Goal: Information Seeking & Learning: Learn about a topic

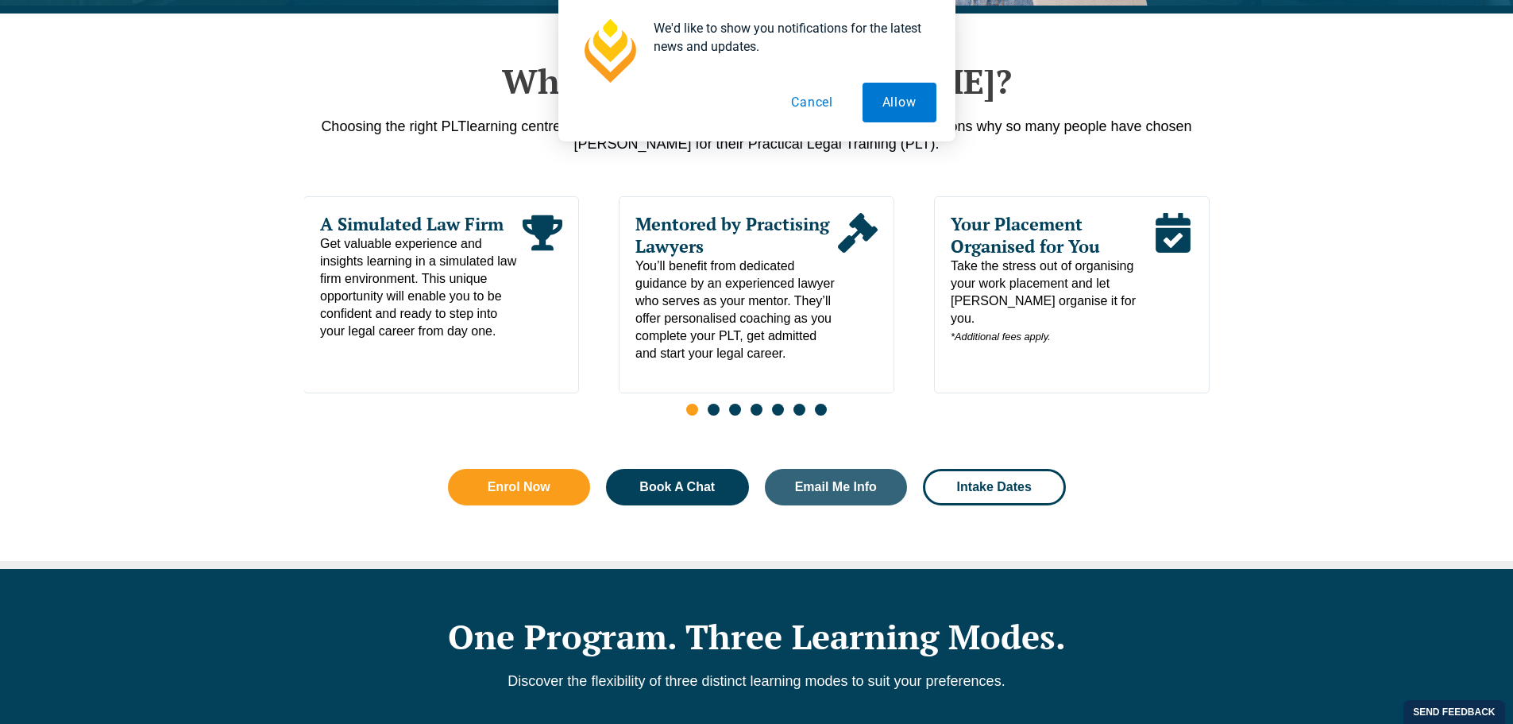
scroll to position [477, 0]
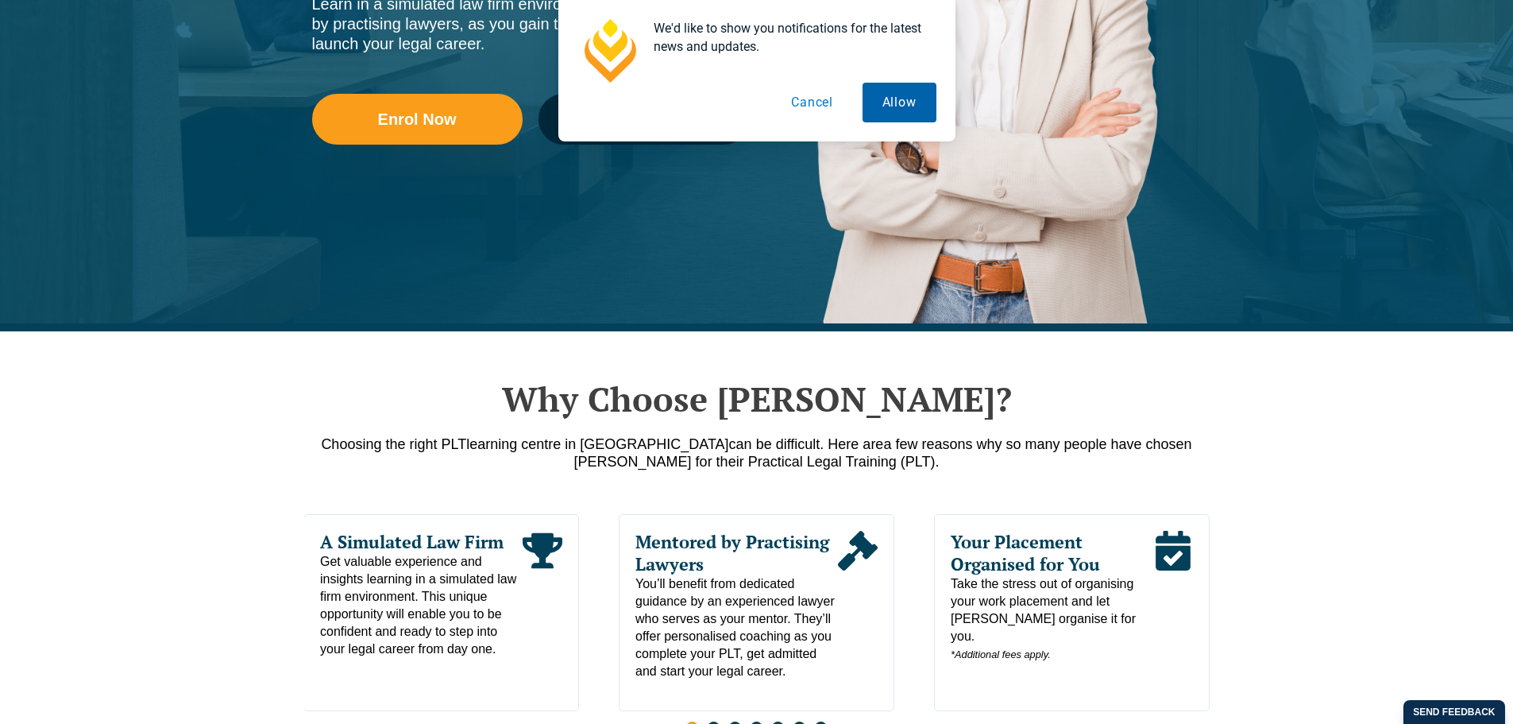
click at [905, 106] on button "Allow" at bounding box center [900, 103] width 74 height 40
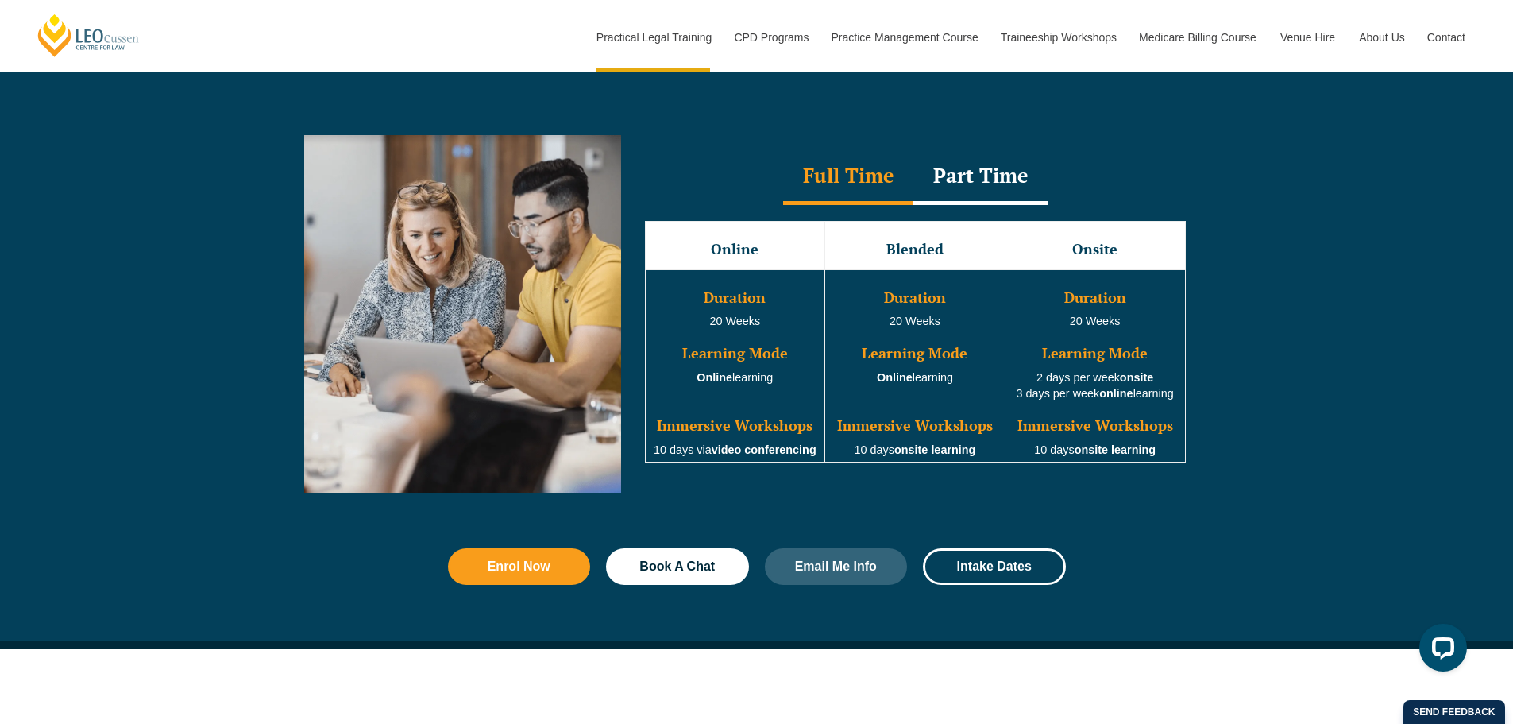
scroll to position [1588, 0]
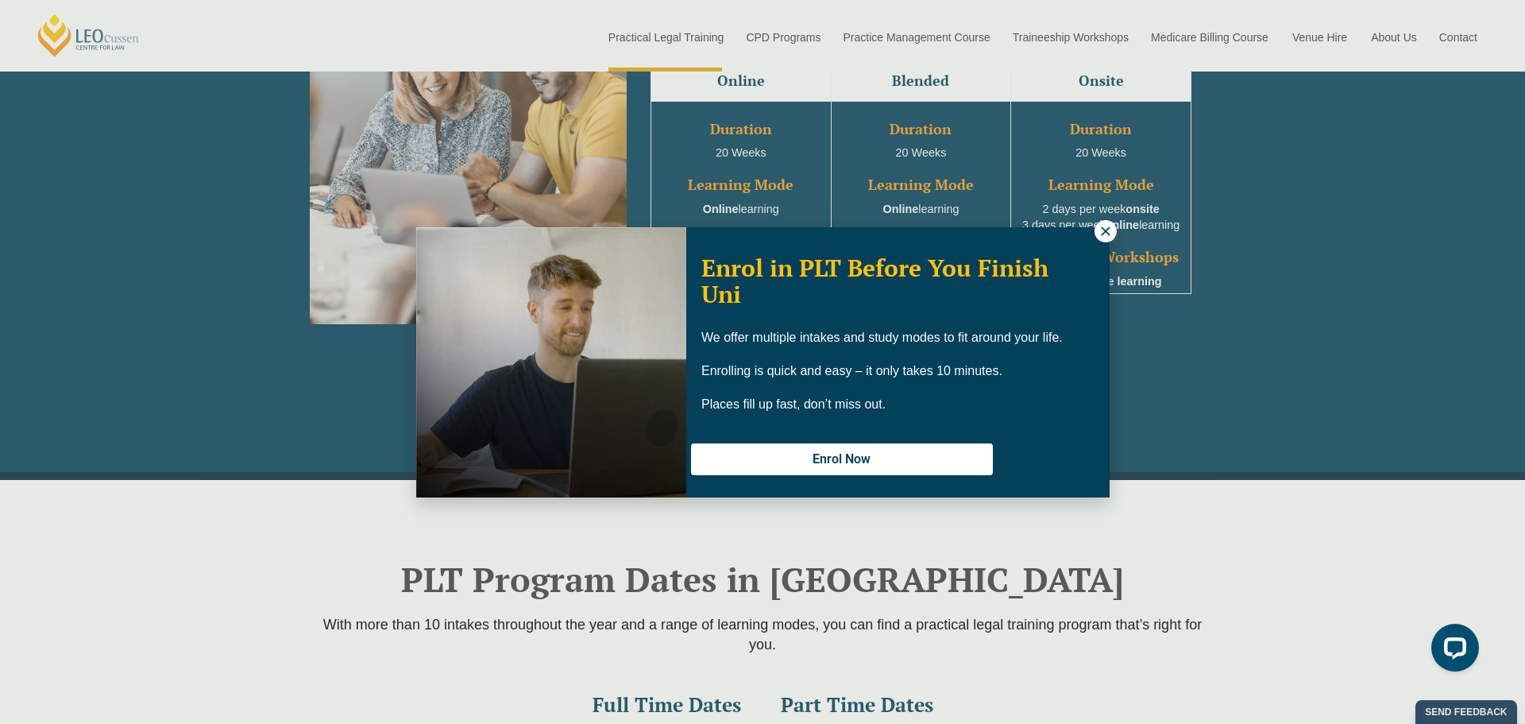
click at [1096, 236] on button at bounding box center [1105, 231] width 22 height 22
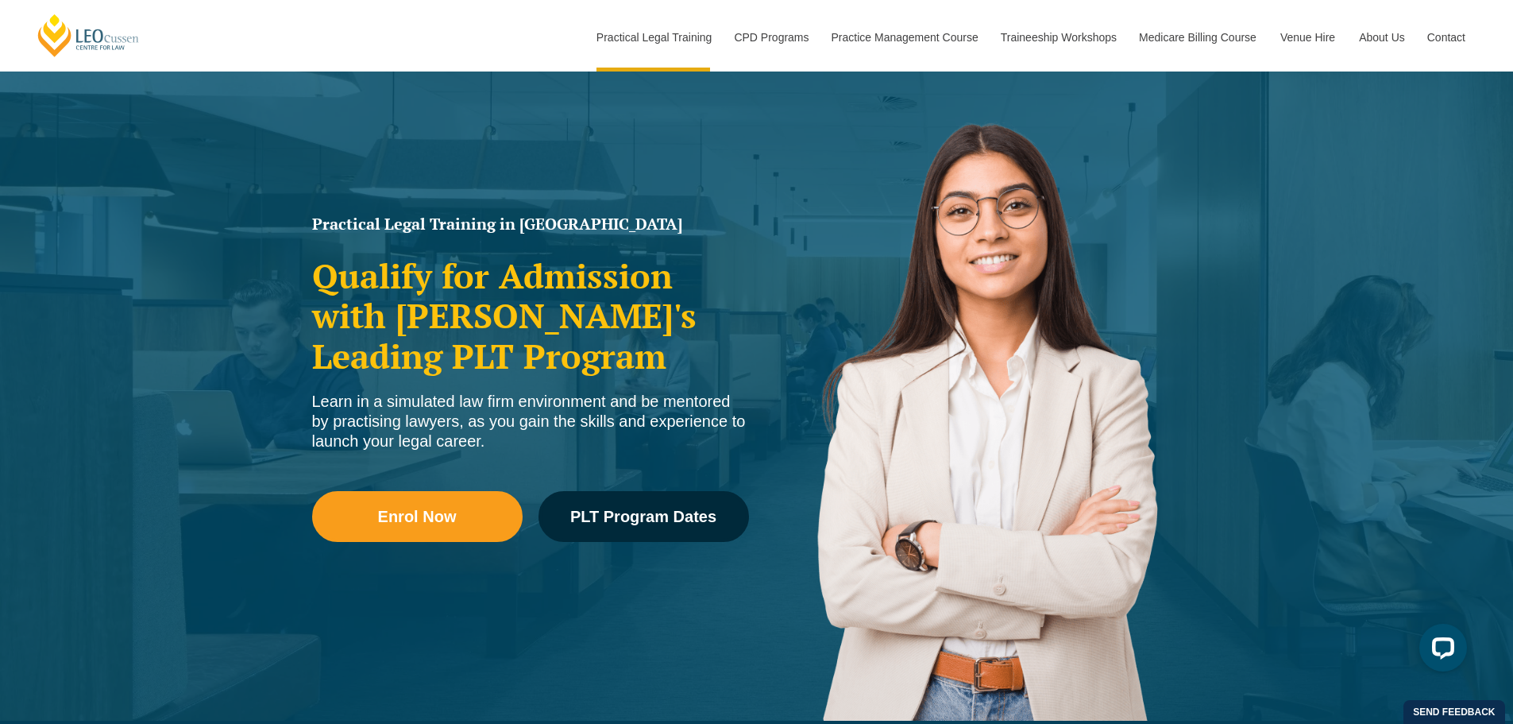
scroll to position [318, 0]
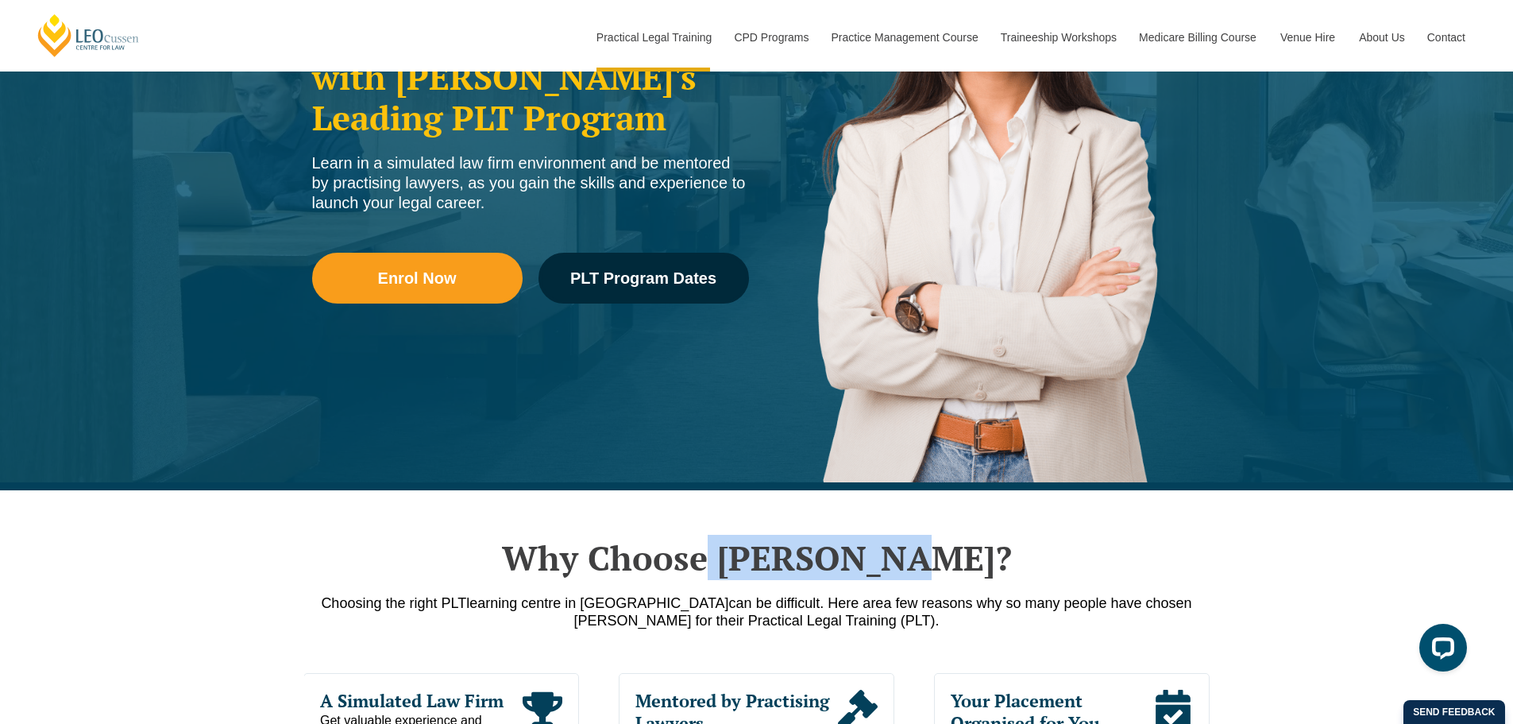
drag, startPoint x: 765, startPoint y: 562, endPoint x: 939, endPoint y: 558, distance: 174.0
click at [939, 558] on h2 "Why Choose [PERSON_NAME]?" at bounding box center [756, 558] width 905 height 40
